Goal: Navigation & Orientation: Find specific page/section

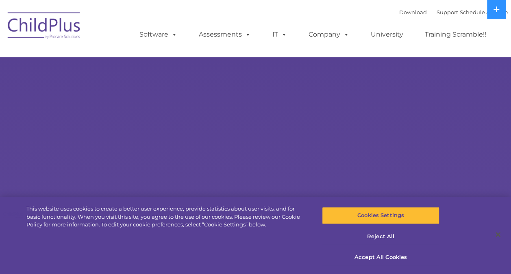
select select "MEDIUM"
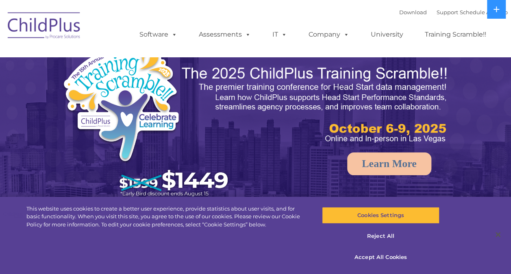
select select "MEDIUM"
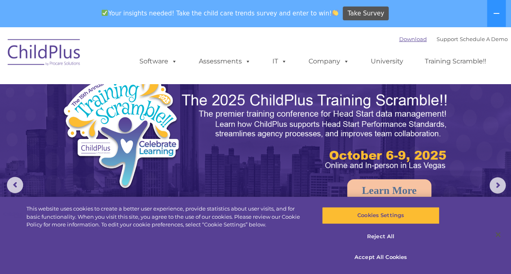
click at [399, 40] on link "Download" at bounding box center [413, 39] width 28 height 7
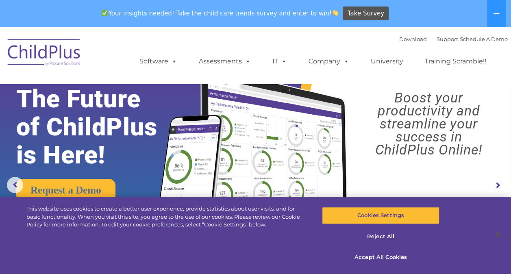
click at [137, 47] on ul "Software ChildPlus: The original and most widely-used Head Start data managemen…" at bounding box center [315, 61] width 385 height 33
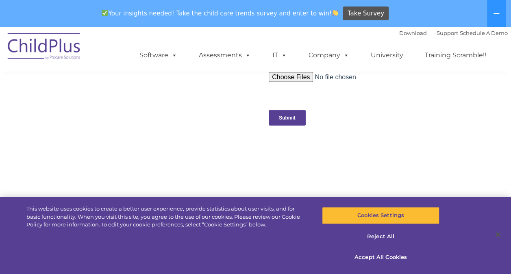
scroll to position [962, 0]
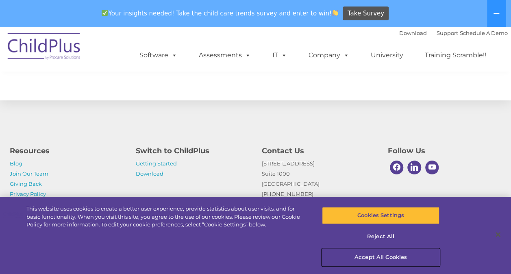
click at [383, 261] on button "Accept All Cookies" at bounding box center [380, 257] width 117 height 17
